Goal: Find contact information: Find contact information

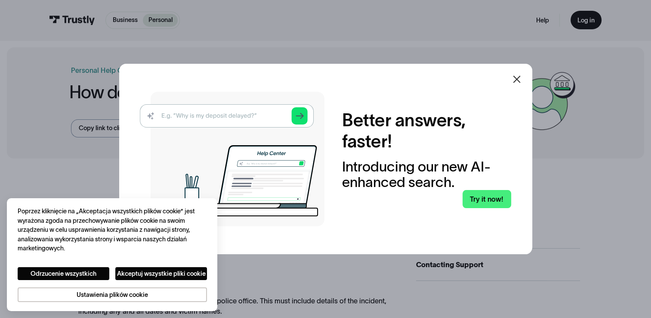
click at [517, 84] on div at bounding box center [517, 79] width 10 height 10
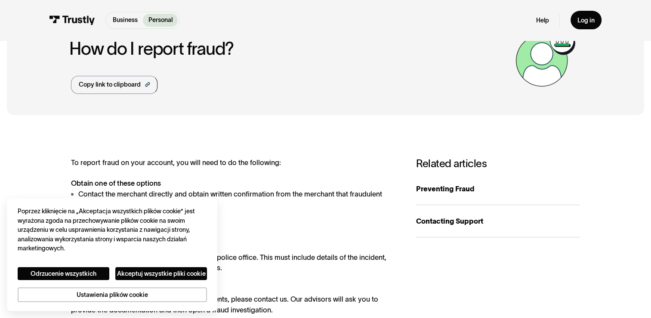
scroll to position [43, 0]
click at [436, 219] on div "Contacting Support" at bounding box center [498, 221] width 164 height 10
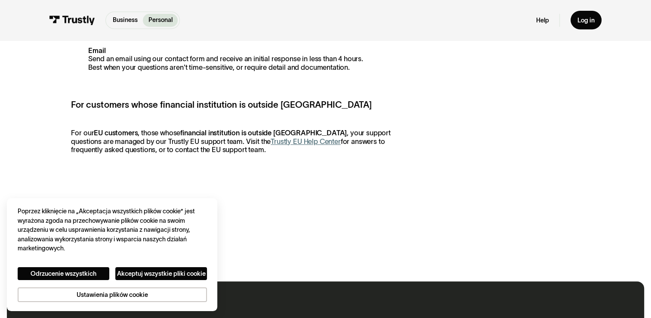
scroll to position [430, 0]
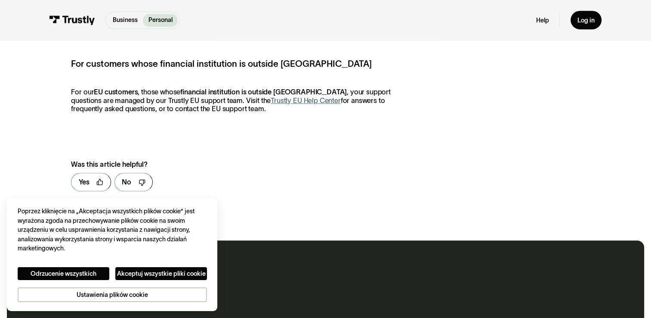
click at [271, 104] on link "Trustly EU Help Center" at bounding box center [306, 100] width 70 height 8
